Goal: Information Seeking & Learning: Compare options

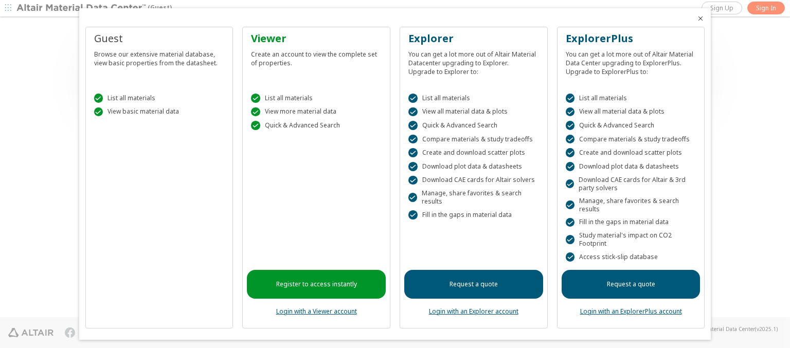
click at [696, 19] on icon "Close" at bounding box center [700, 18] width 8 height 8
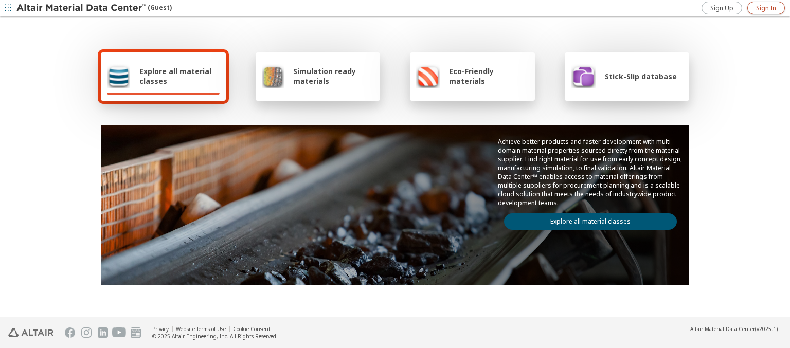
click at [765, 8] on span "Sign In" at bounding box center [766, 8] width 20 height 8
click at [82, 8] on img at bounding box center [81, 8] width 131 height 10
click at [634, 76] on span "Stick-Slip database" at bounding box center [641, 76] width 72 height 10
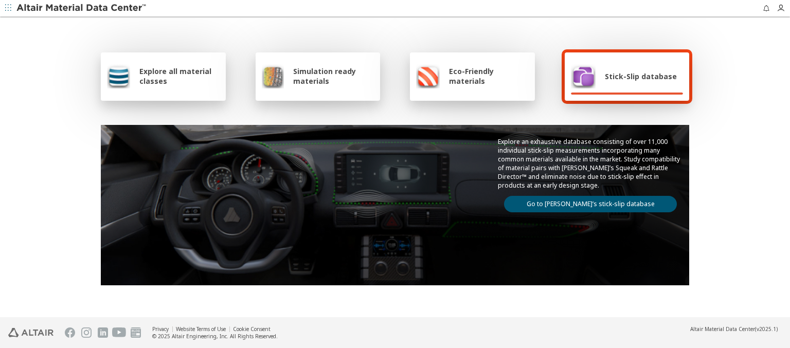
click at [586, 202] on link "Go to [PERSON_NAME]’s stick-slip database" at bounding box center [590, 204] width 173 height 16
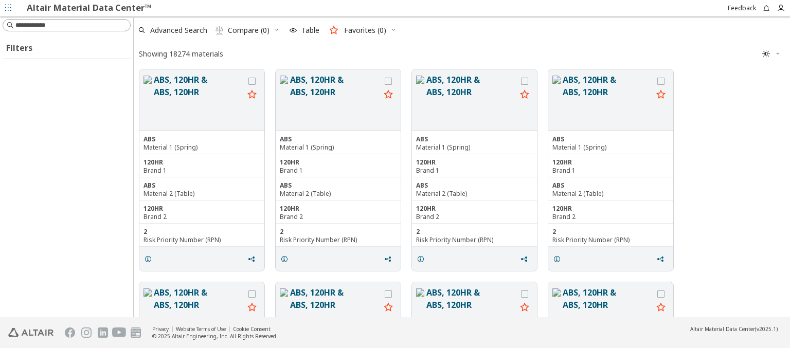
scroll to position [246, 648]
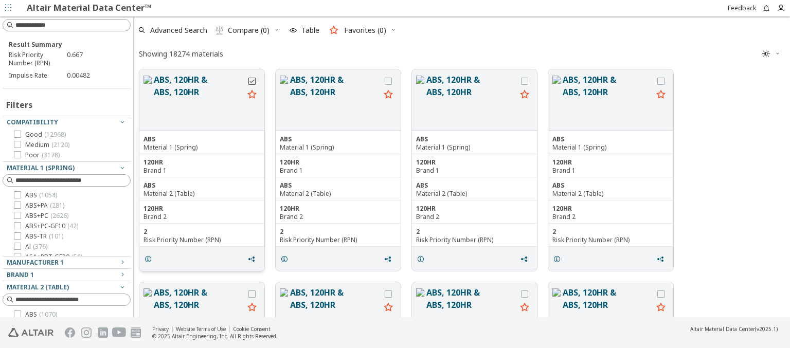
click at [253, 81] on icon "grid" at bounding box center [251, 81] width 7 height 7
click at [389, 81] on icon "grid" at bounding box center [388, 81] width 7 height 7
click at [249, 30] on span "Compare (2)" at bounding box center [249, 30] width 42 height 7
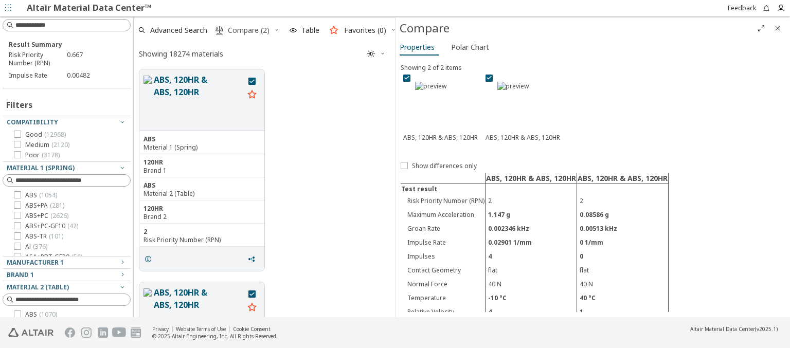
scroll to position [246, 253]
